Goal: Task Accomplishment & Management: Use online tool/utility

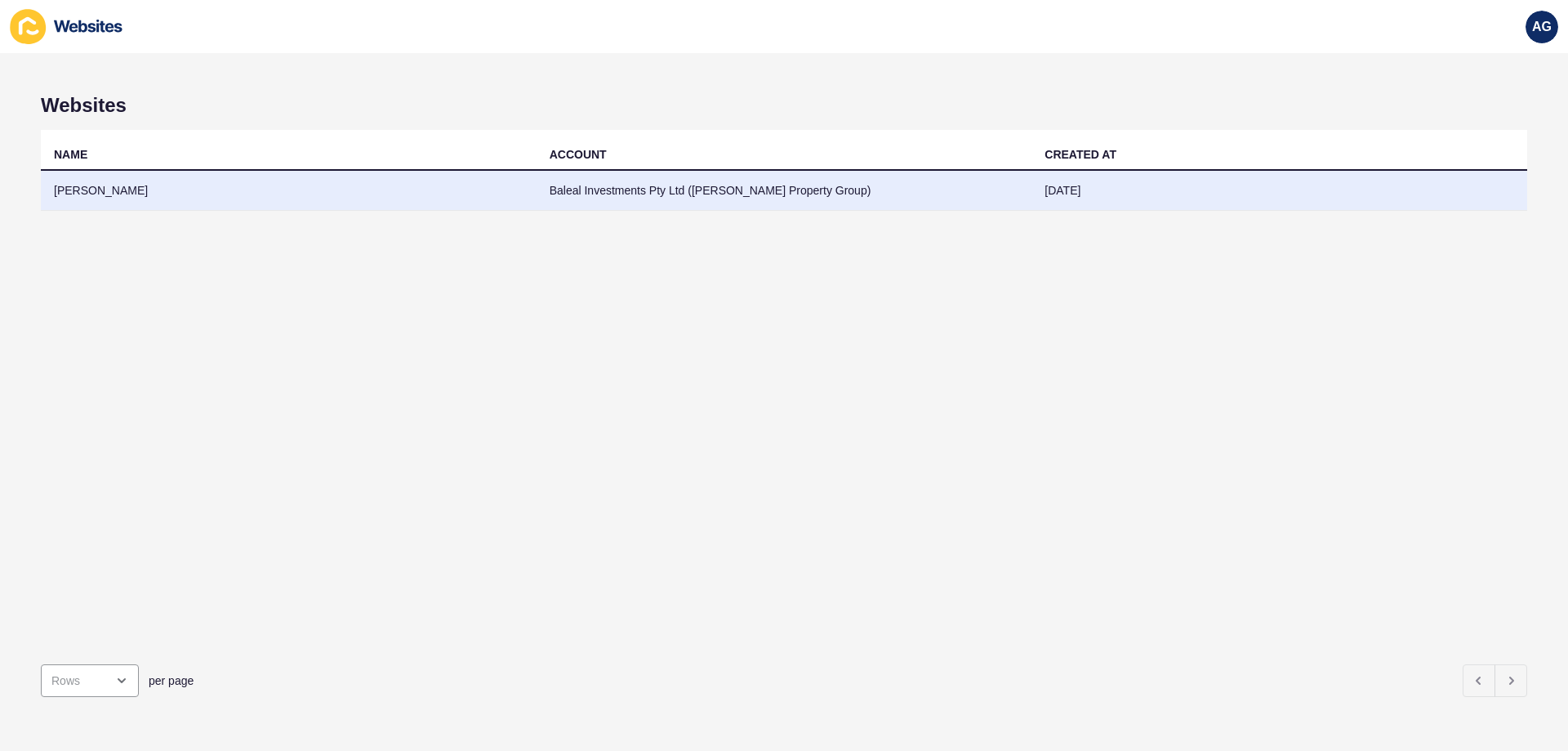
click at [107, 193] on td "[PERSON_NAME]" at bounding box center [288, 190] width 496 height 40
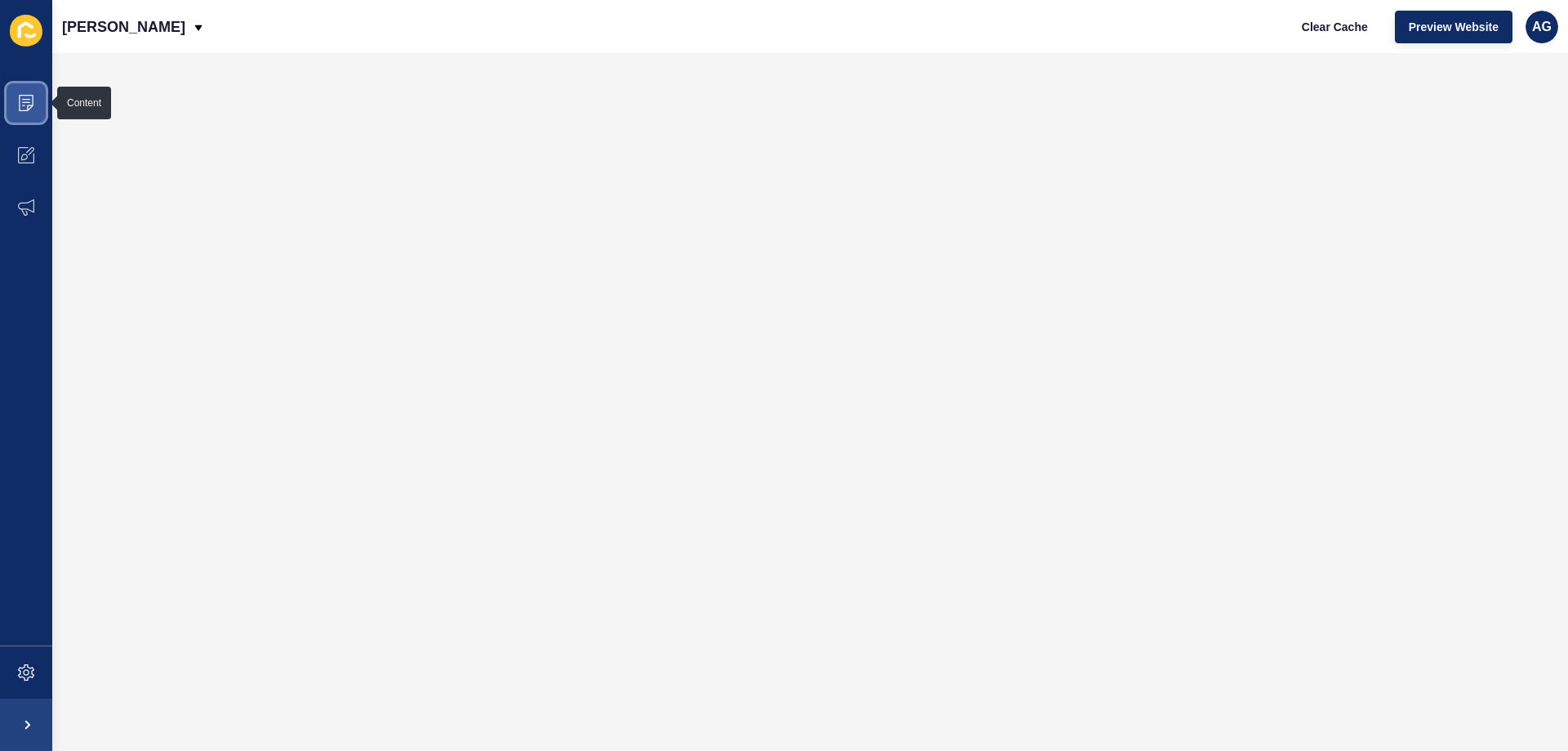
click at [19, 107] on icon at bounding box center [26, 103] width 16 height 16
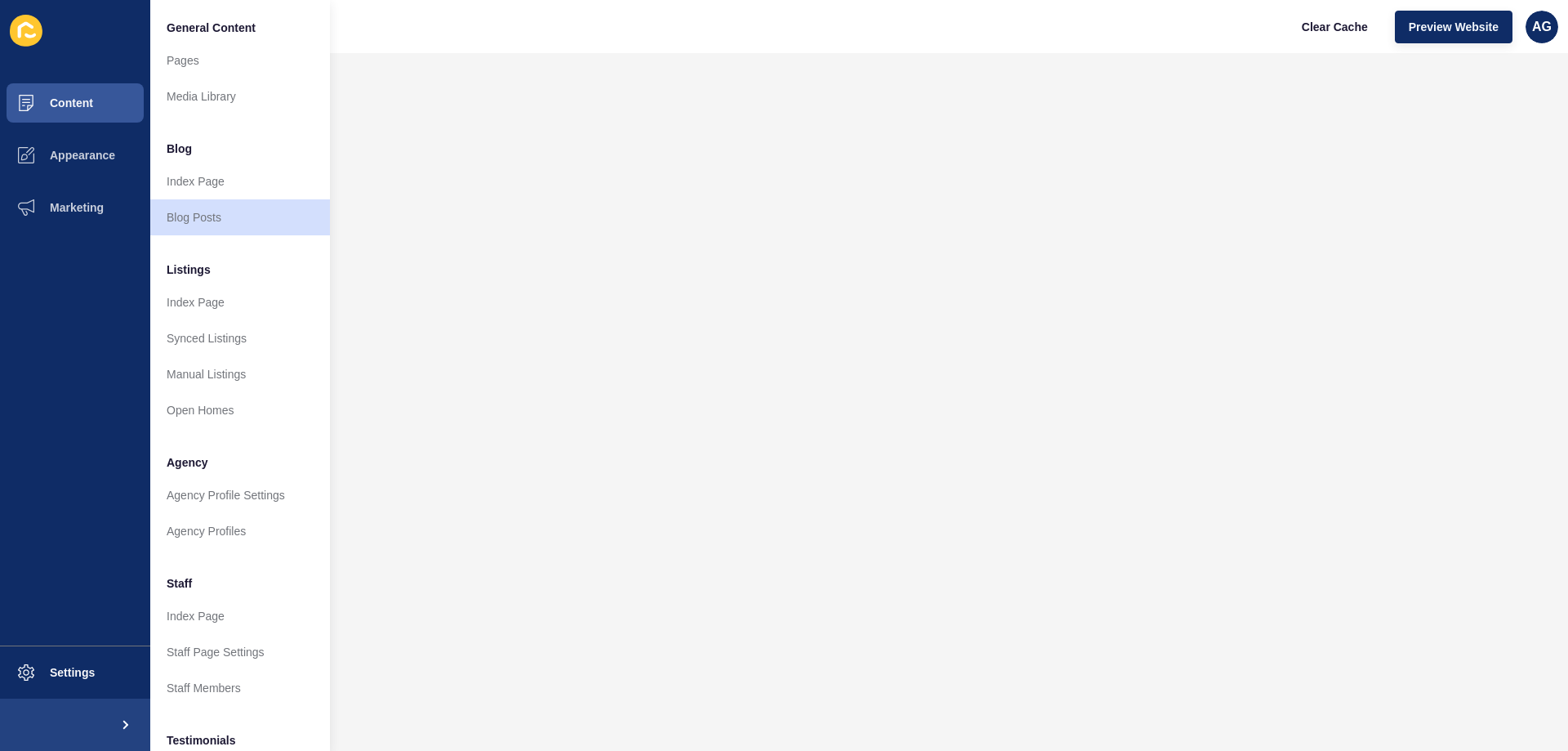
drag, startPoint x: 191, startPoint y: 577, endPoint x: 189, endPoint y: 585, distance: 8.2
click at [191, 583] on span "Staff" at bounding box center [179, 583] width 26 height 16
click at [193, 615] on link "Index Page" at bounding box center [240, 616] width 180 height 36
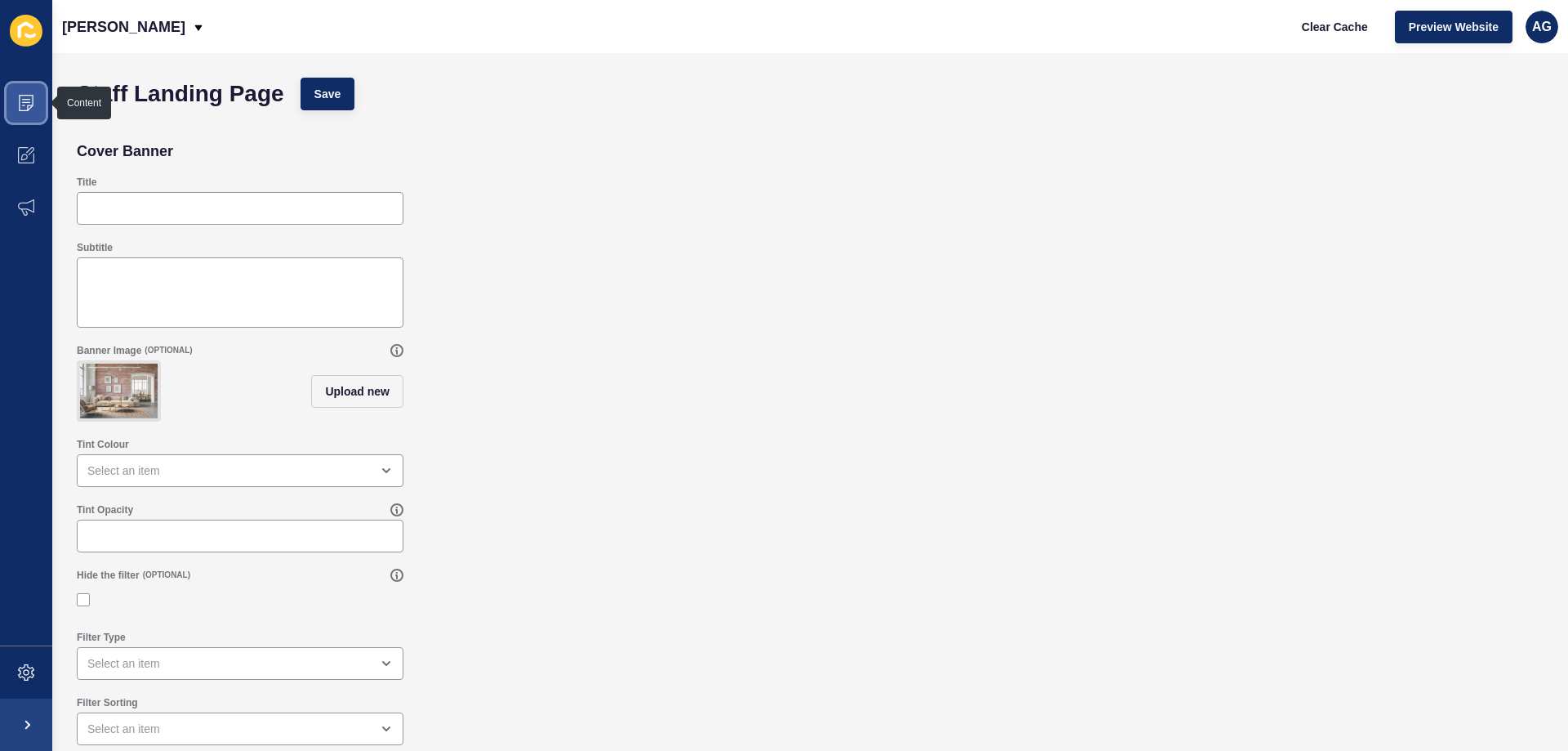
click at [31, 103] on icon at bounding box center [26, 103] width 16 height 16
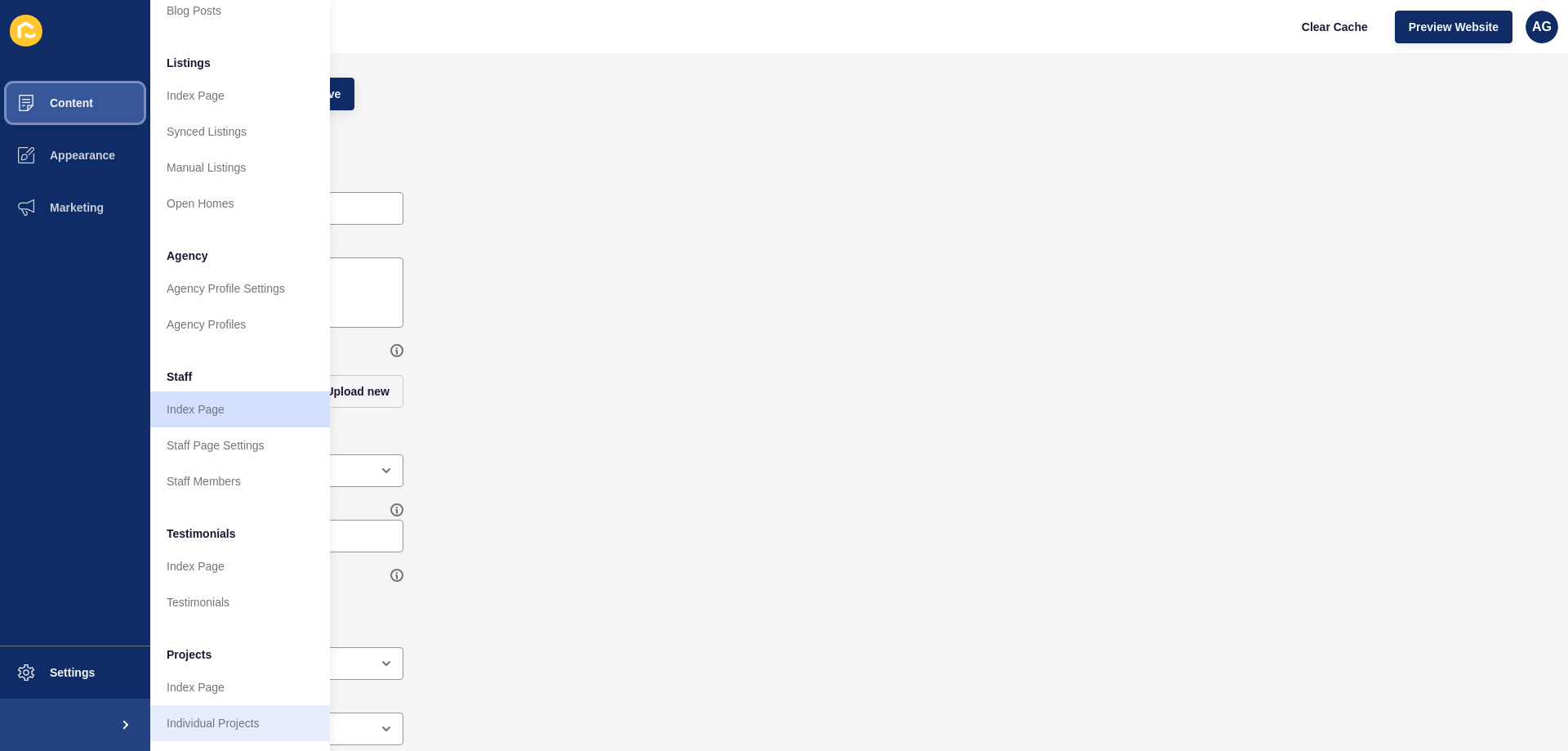
scroll to position [219, 0]
click at [192, 467] on link "Staff Members" at bounding box center [240, 482] width 180 height 36
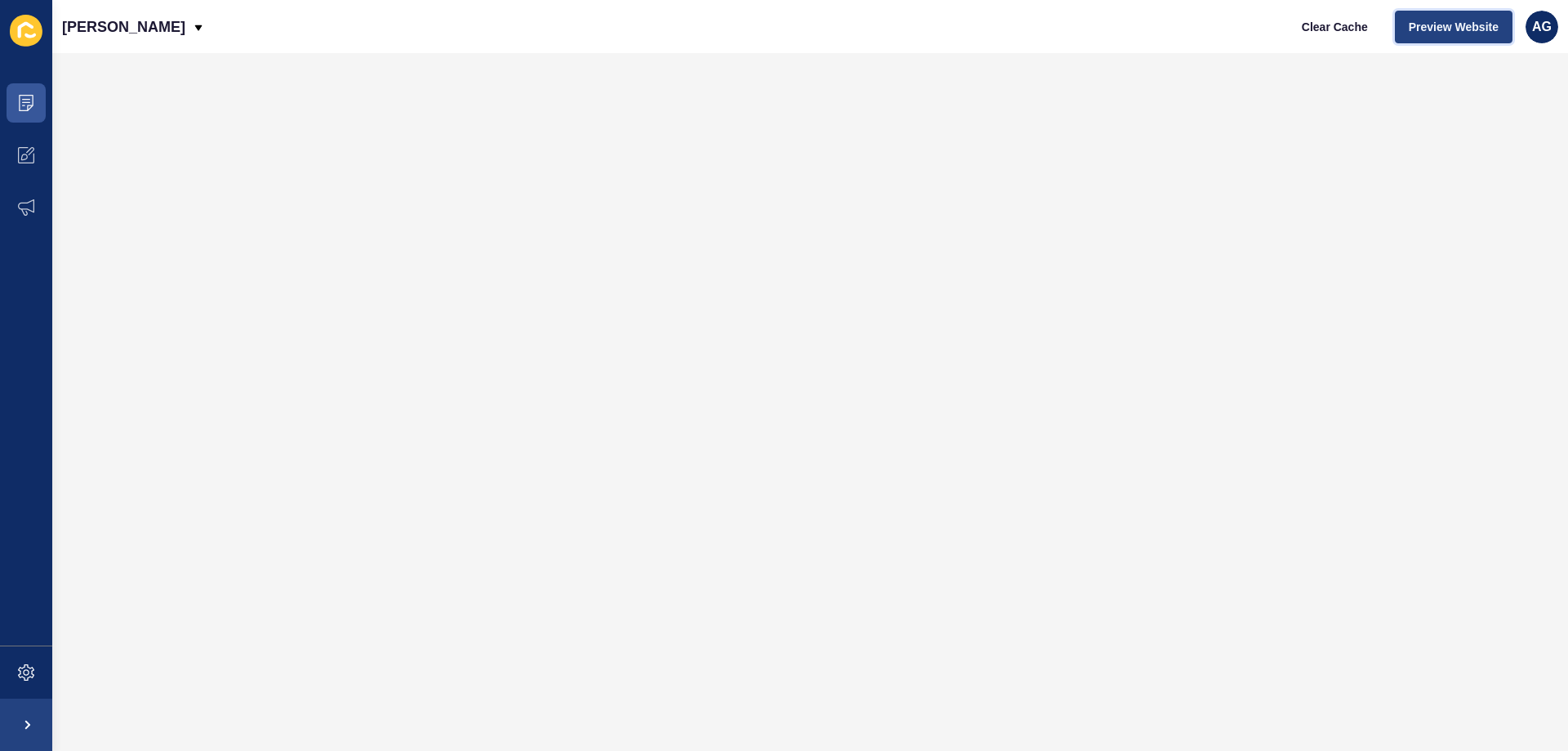
click at [1441, 24] on span "Preview Website" at bounding box center [1454, 27] width 89 height 16
click at [1424, 31] on span "Preview Website" at bounding box center [1454, 27] width 89 height 16
click at [1421, 20] on span "Preview Website" at bounding box center [1454, 27] width 89 height 16
click at [1451, 16] on button "Preview Website" at bounding box center [1454, 27] width 118 height 32
